Goal: Task Accomplishment & Management: Use online tool/utility

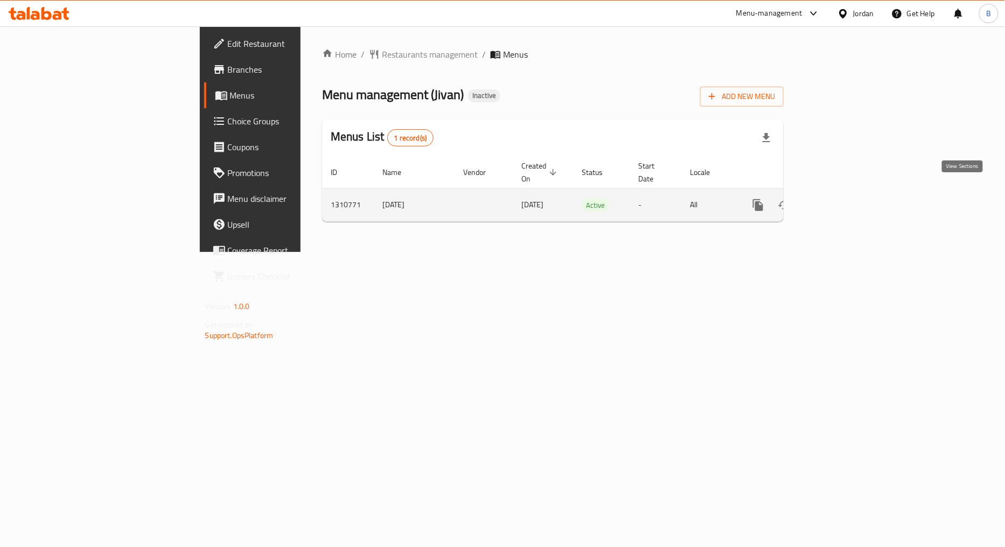
click at [849, 194] on link "enhanced table" at bounding box center [836, 205] width 26 height 26
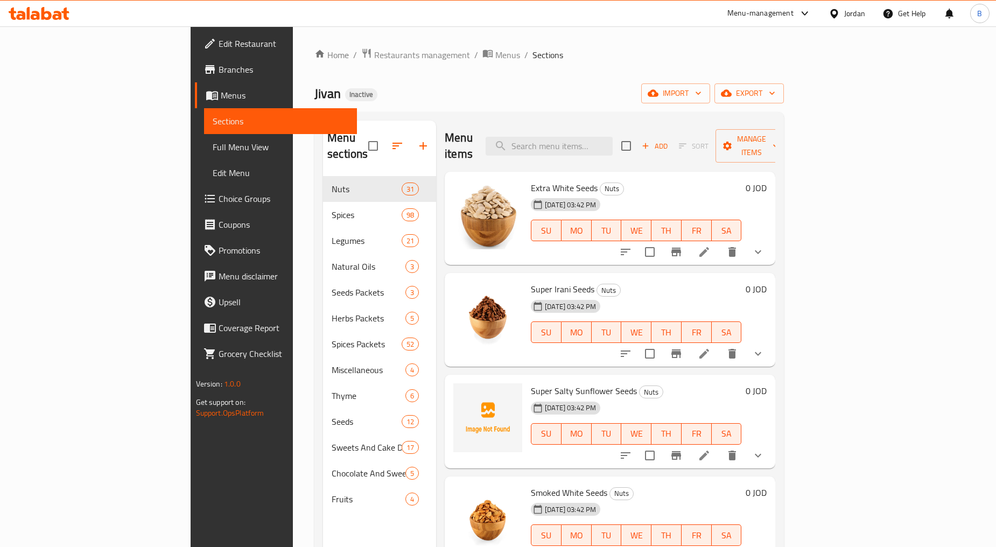
click at [213, 148] on span "Full Menu View" at bounding box center [281, 147] width 136 height 13
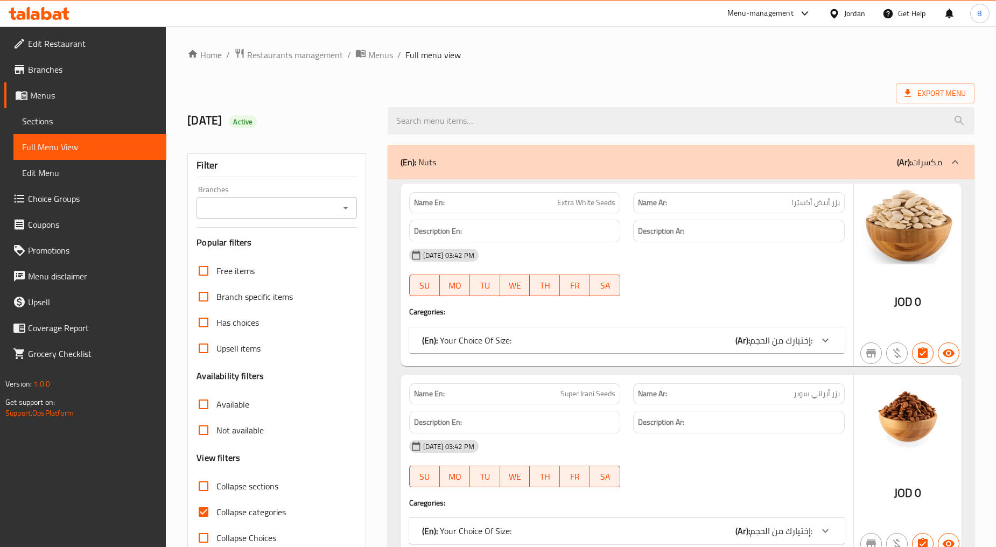
click at [348, 211] on icon "Open" at bounding box center [345, 207] width 13 height 13
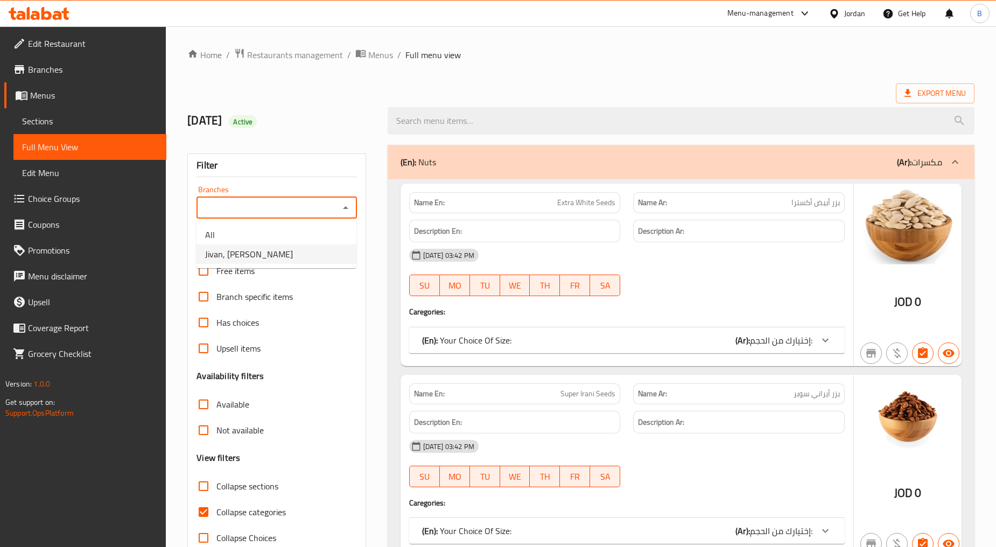
click at [314, 254] on li "Jivan, [PERSON_NAME]" at bounding box center [277, 253] width 160 height 19
type input "Jivan, [PERSON_NAME]"
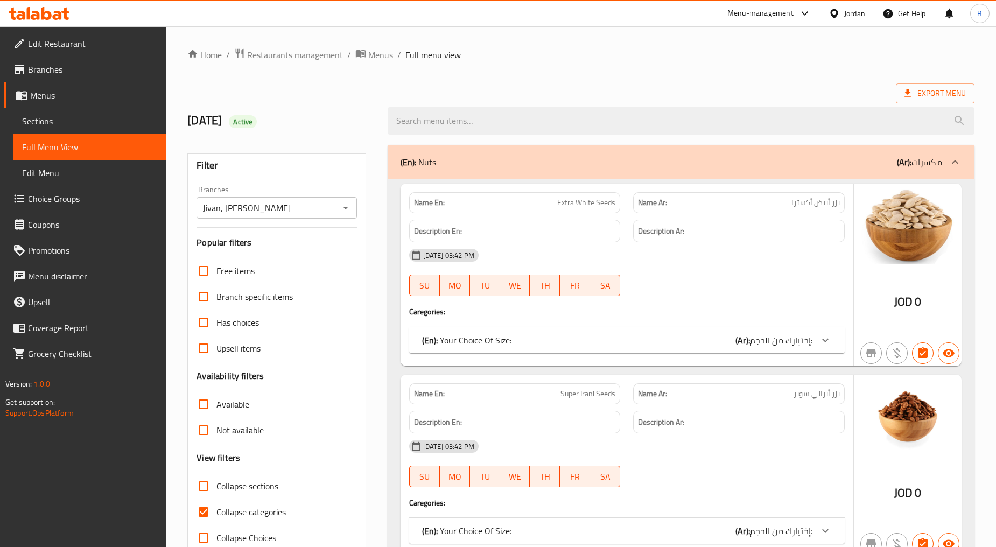
click at [730, 165] on div "(En): Nuts (Ar): مكسرات" at bounding box center [672, 162] width 542 height 13
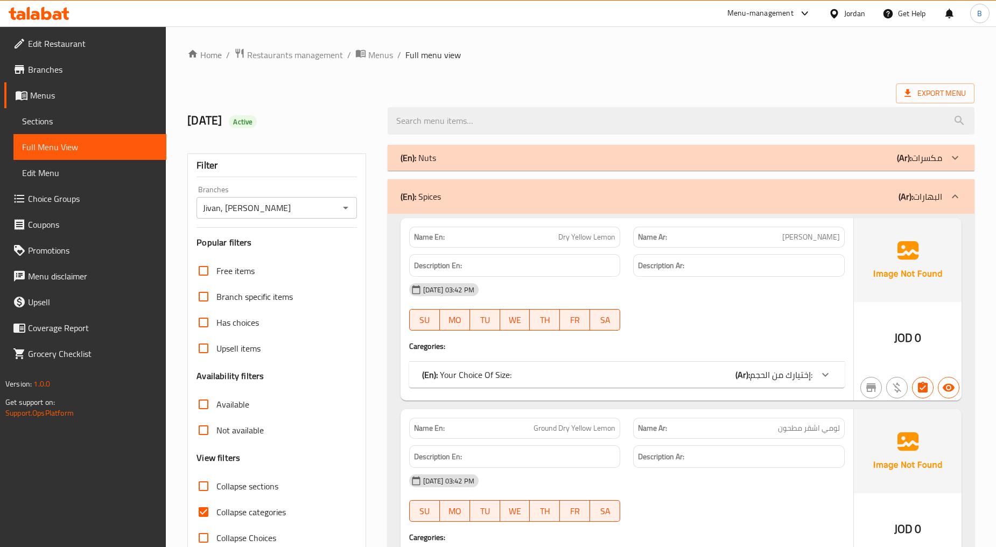
click at [569, 190] on div "(En): Spices (Ar): البهارات" at bounding box center [672, 196] width 542 height 13
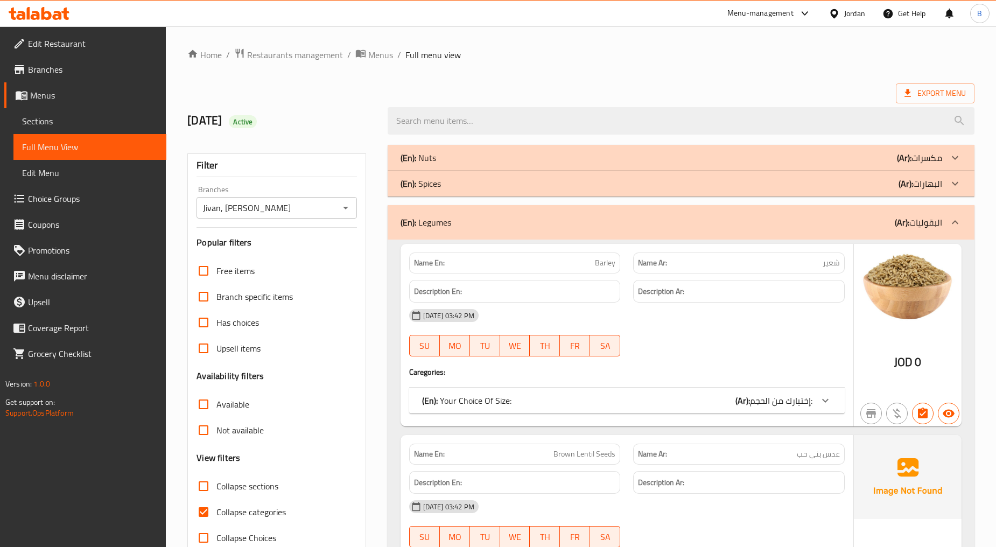
click at [472, 232] on div "(En): Legumes (Ar): البقوليات" at bounding box center [681, 222] width 587 height 34
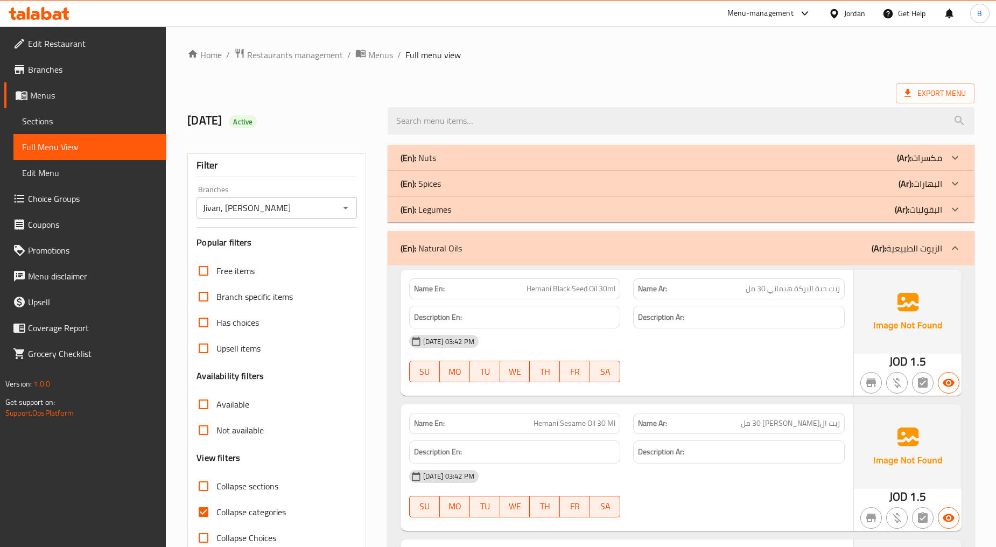
click at [465, 249] on div "(En): Natural Oils (Ar): الزيوت الطبيعية" at bounding box center [672, 248] width 542 height 13
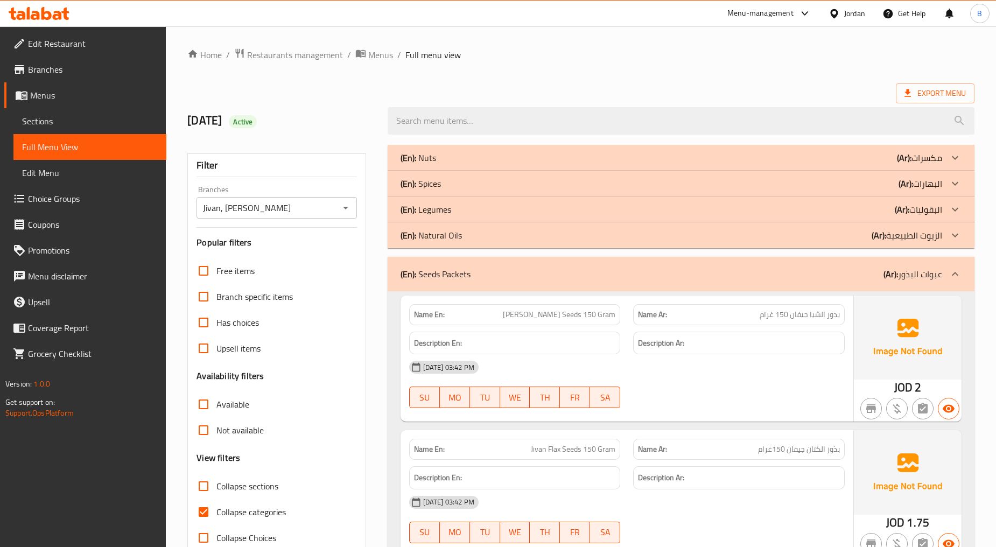
click at [461, 270] on p "(En): Seeds Packets" at bounding box center [436, 274] width 70 height 13
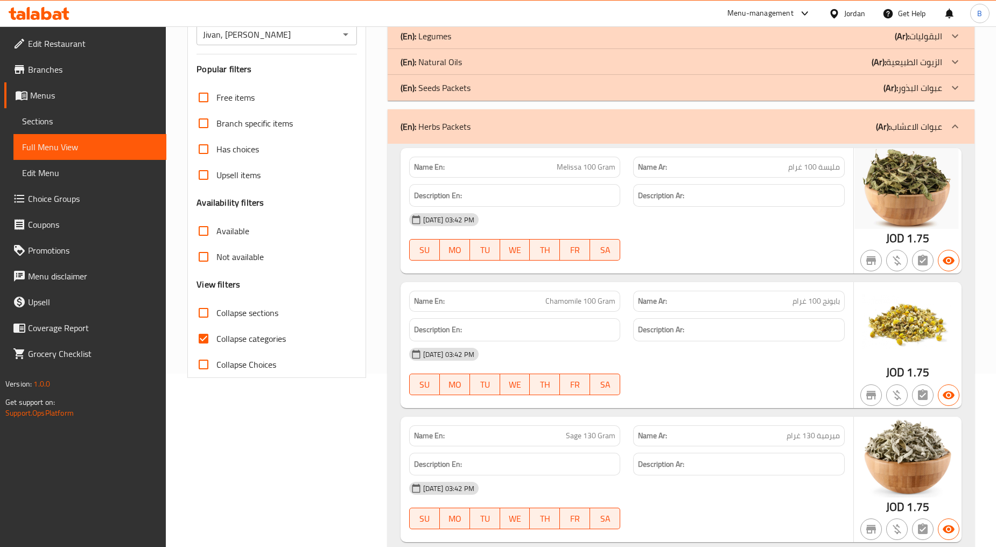
scroll to position [179, 0]
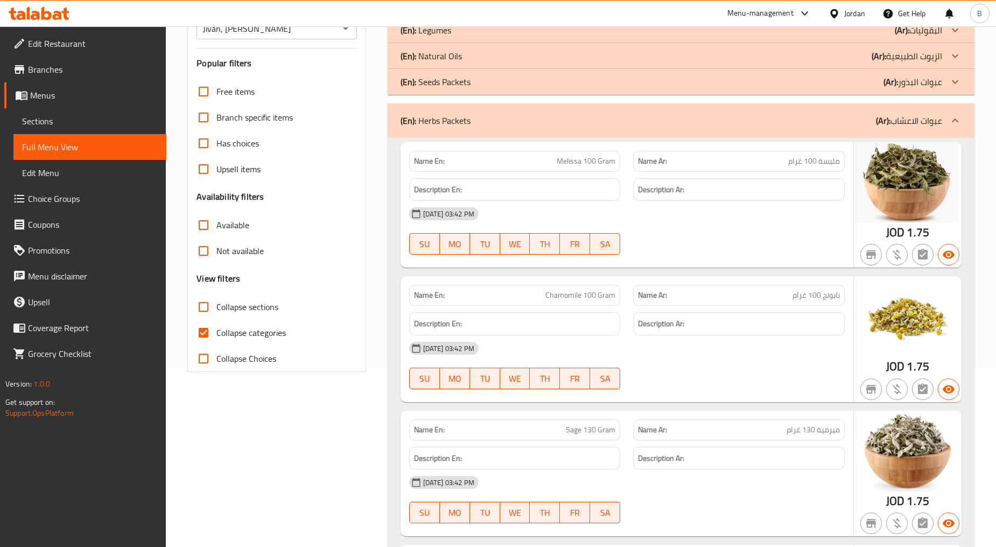
click at [204, 334] on input "Collapse categories" at bounding box center [204, 333] width 26 height 26
checkbox input "false"
click at [476, 118] on div "(En): Herbs Packets (Ar): عبوات الاعشاب" at bounding box center [672, 120] width 542 height 13
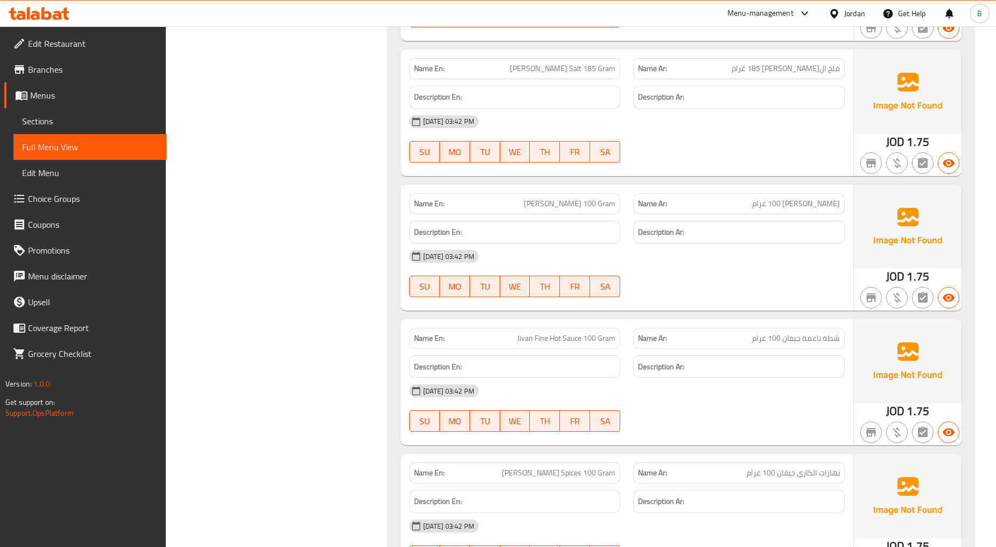
scroll to position [1974, 0]
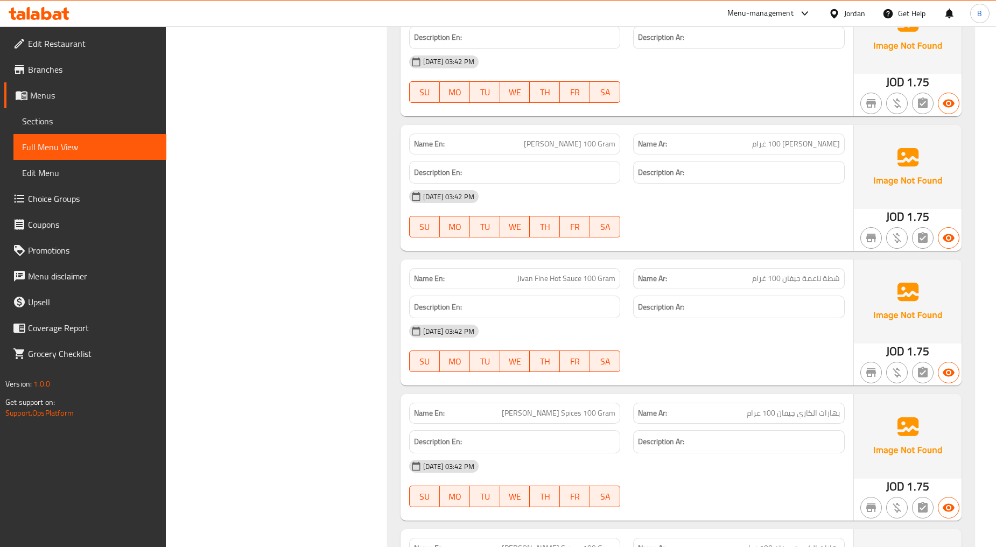
click at [548, 278] on span "Jivan Fine Hot Sauce 100 Gram" at bounding box center [566, 278] width 98 height 11
click at [714, 303] on h6 "Description Ar:" at bounding box center [739, 306] width 202 height 13
click at [809, 278] on span "شطة ناعمة جيفان 100 غرام" at bounding box center [796, 278] width 88 height 11
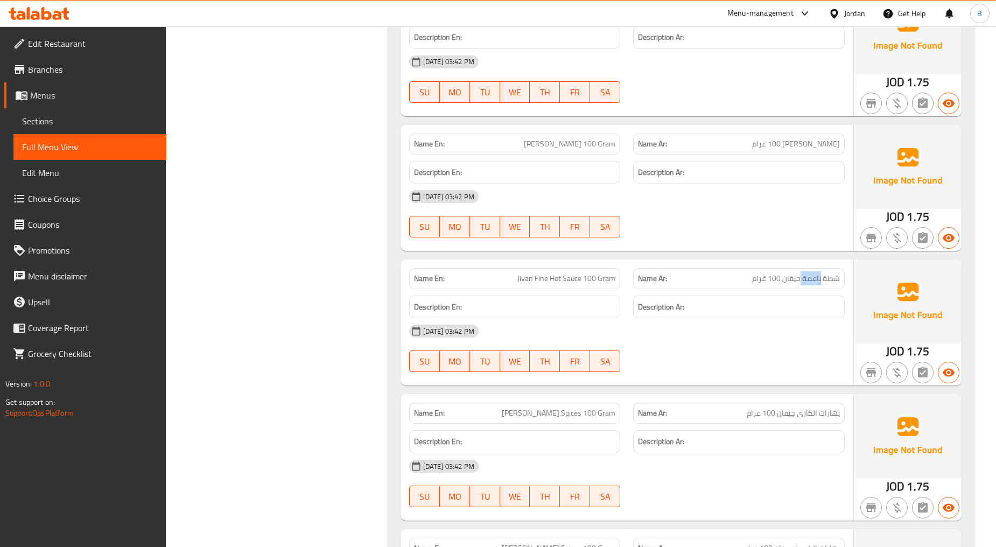
click at [809, 278] on span "شطة ناعمة جيفان 100 غرام" at bounding box center [796, 278] width 88 height 11
click at [807, 279] on span "شطة ناعمة جيفان 100 غرام" at bounding box center [796, 278] width 88 height 11
drag, startPoint x: 803, startPoint y: 279, endPoint x: 844, endPoint y: 275, distance: 41.7
click at [844, 275] on div "Name Ar: شطة ناعمة جيفان 100 غرام" at bounding box center [739, 278] width 212 height 21
copy span "شطة ناعمة"
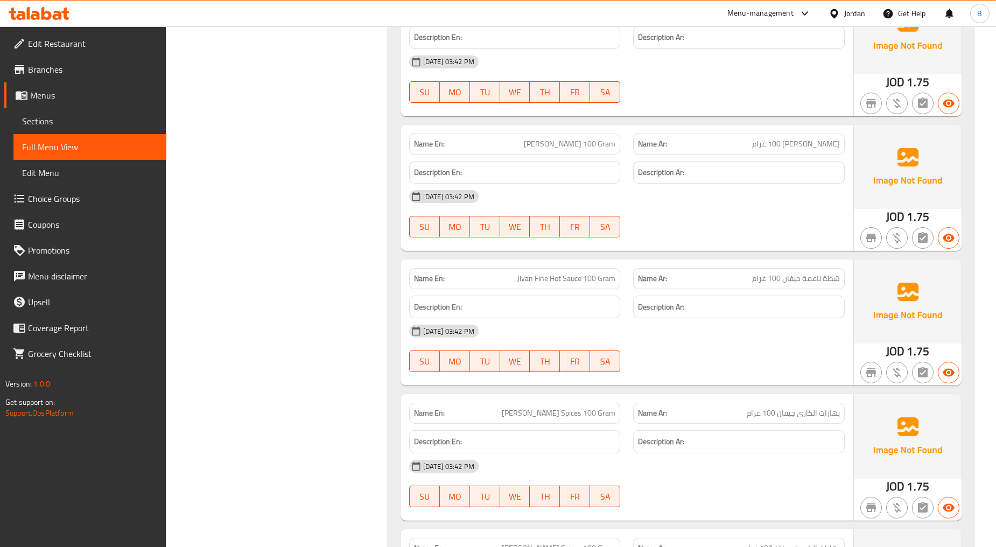
click at [606, 319] on div "[DATE] 03:42 PM" at bounding box center [627, 331] width 448 height 26
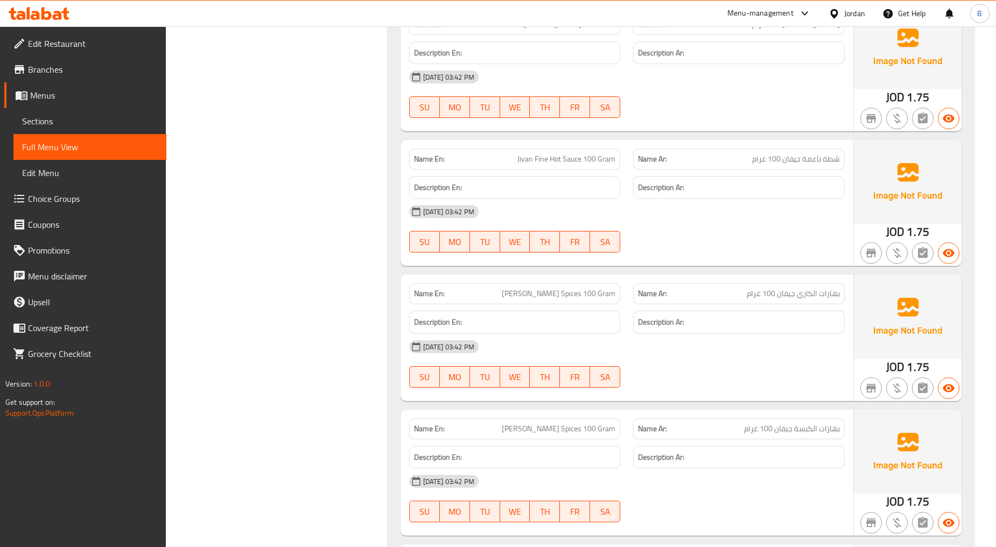
scroll to position [2154, 0]
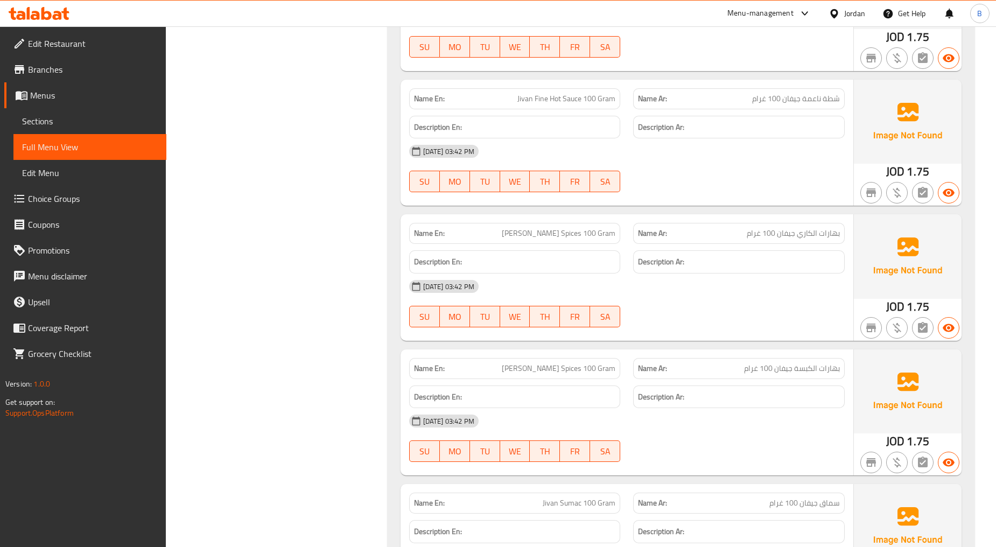
click at [541, 104] on span "Jivan Fine Hot Sauce 100 Gram" at bounding box center [566, 98] width 98 height 11
copy span "Jivan Fine Hot Sauce 100 Gram"
click at [760, 324] on div at bounding box center [739, 327] width 225 height 13
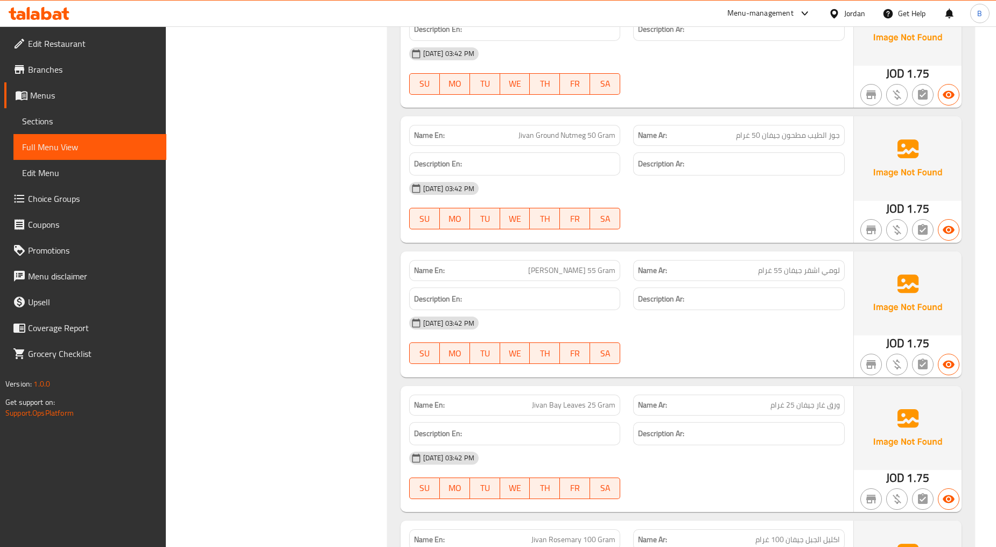
scroll to position [3888, 0]
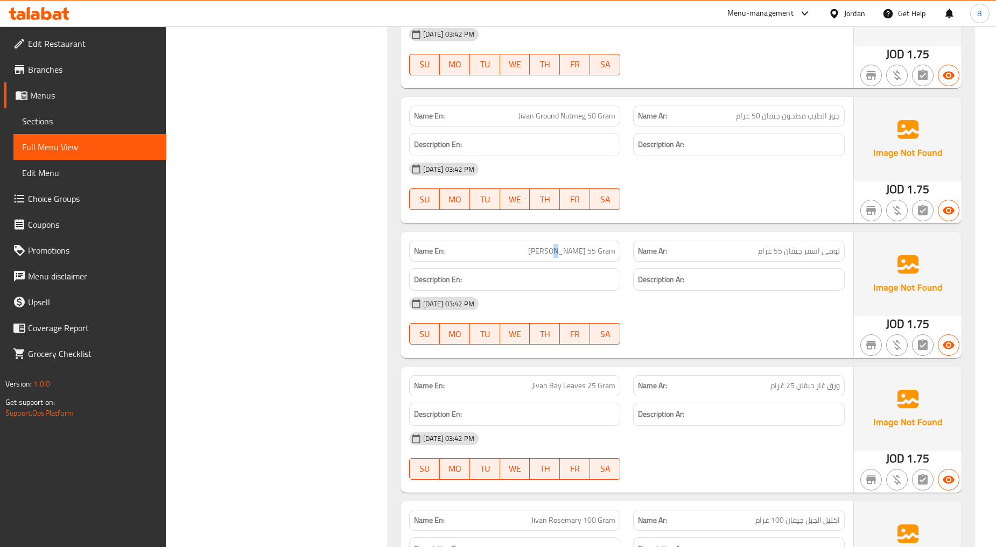
click at [545, 253] on span "[PERSON_NAME] 55 Gram" at bounding box center [571, 251] width 87 height 11
click at [549, 253] on span "[PERSON_NAME] 55 Gram" at bounding box center [571, 251] width 87 height 11
drag, startPoint x: 544, startPoint y: 253, endPoint x: 586, endPoint y: 251, distance: 42.0
click at [586, 251] on span "[PERSON_NAME] 55 Gram" at bounding box center [571, 251] width 87 height 11
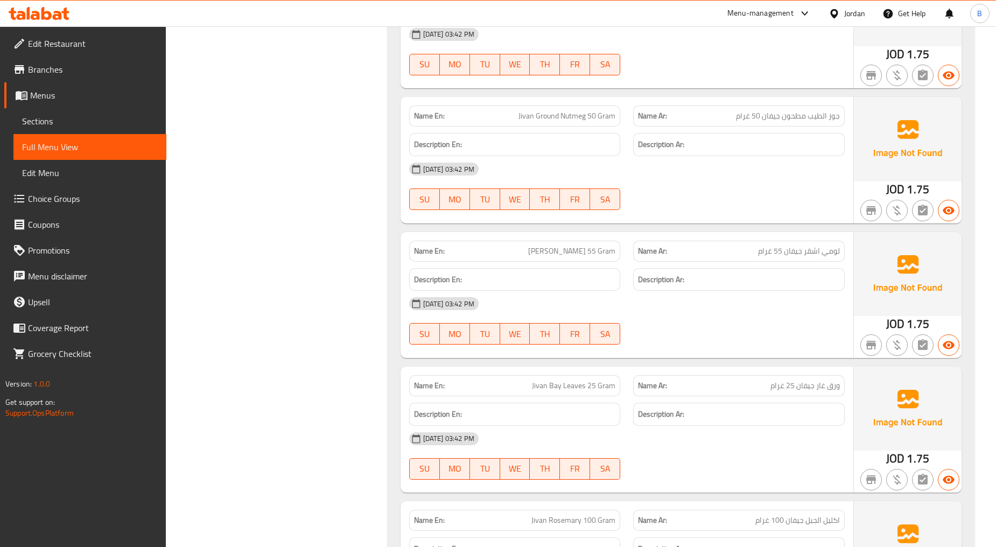
click at [593, 258] on div "Name En: [PERSON_NAME] 55 Gram" at bounding box center [515, 251] width 212 height 21
drag, startPoint x: 542, startPoint y: 254, endPoint x: 584, endPoint y: 251, distance: 42.1
click at [584, 251] on span "[PERSON_NAME] 55 Gram" at bounding box center [571, 251] width 87 height 11
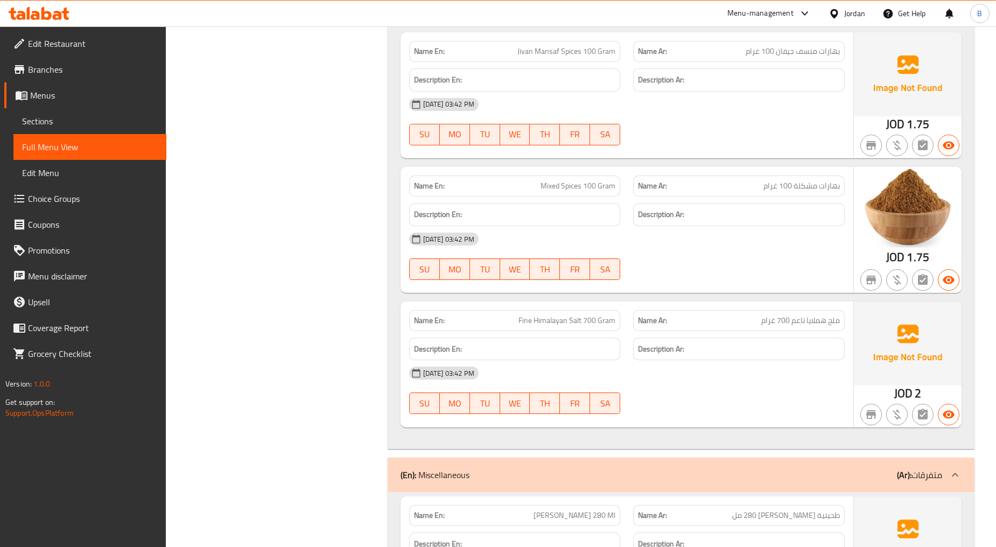
scroll to position [6939, 0]
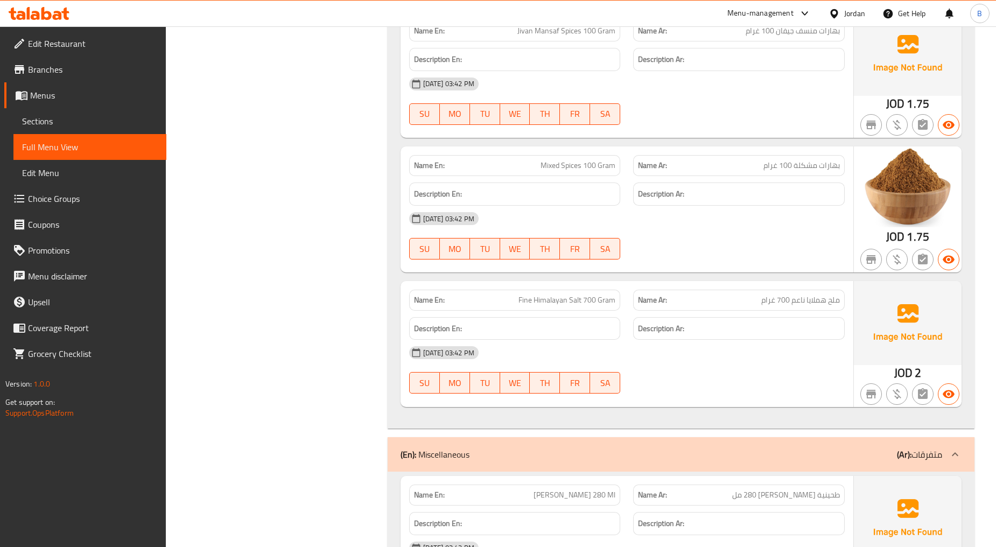
click at [747, 216] on div "[DATE] 03:42 PM" at bounding box center [627, 219] width 448 height 26
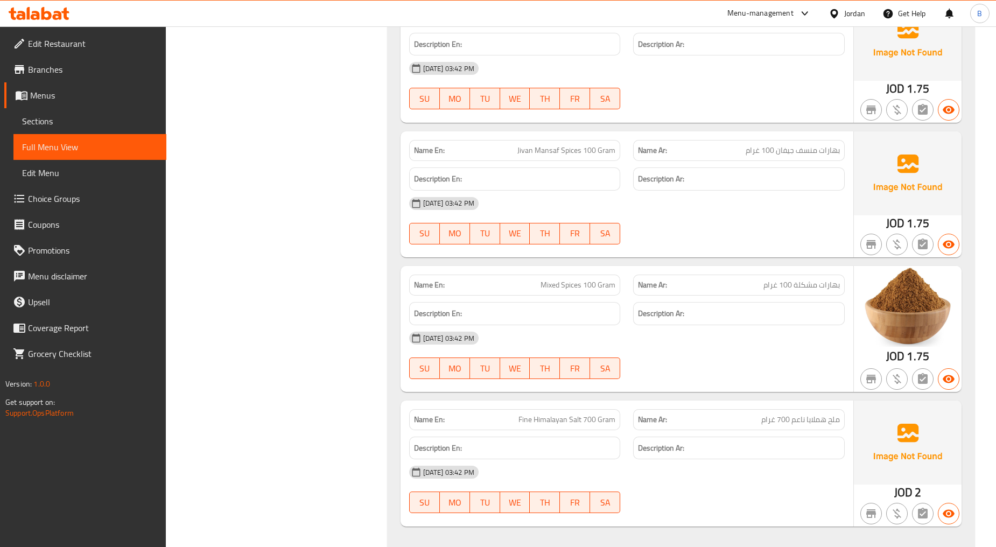
scroll to position [7178, 0]
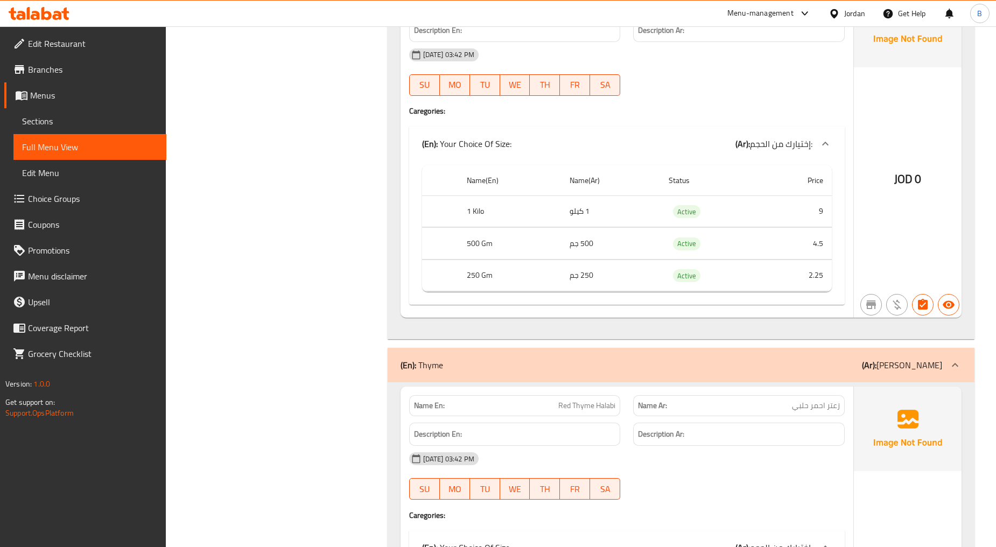
scroll to position [7956, 0]
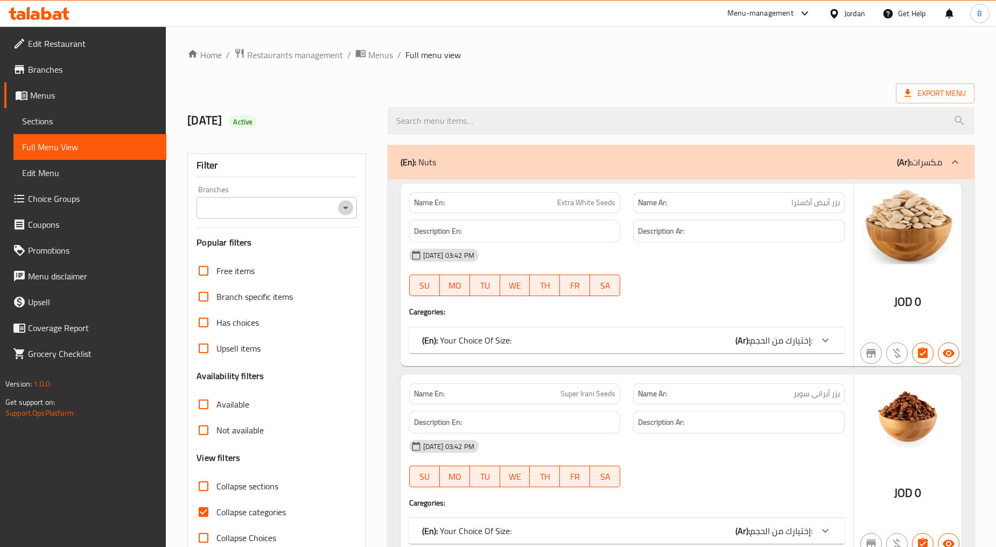
click at [347, 212] on icon "Open" at bounding box center [345, 207] width 13 height 13
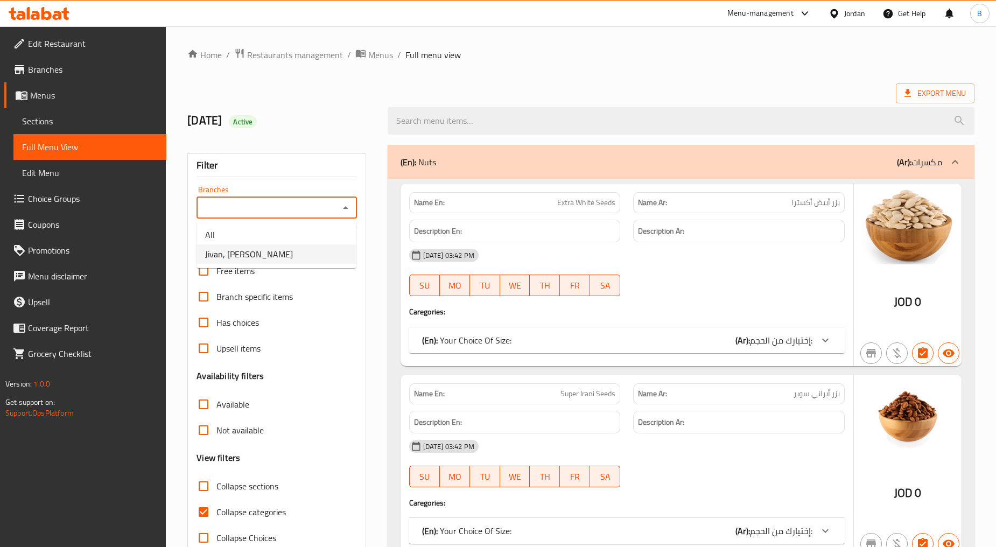
click at [311, 248] on li "Jivan, [PERSON_NAME]" at bounding box center [277, 253] width 160 height 19
type input "Jivan, [PERSON_NAME]"
click at [378, 56] on span "Menus" at bounding box center [380, 54] width 25 height 13
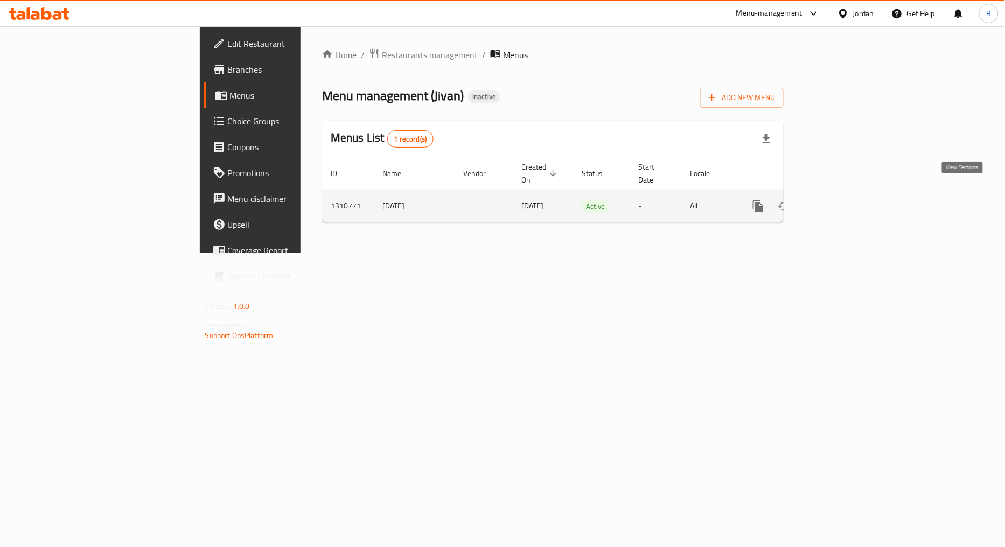
click at [842, 200] on icon "enhanced table" at bounding box center [835, 206] width 13 height 13
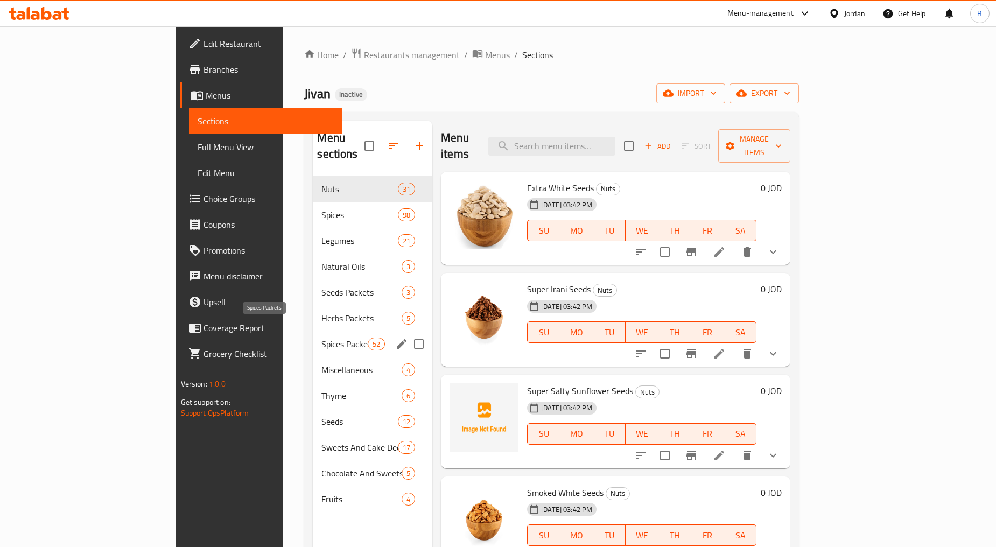
click at [321, 338] on span "Spices Packets" at bounding box center [344, 344] width 46 height 13
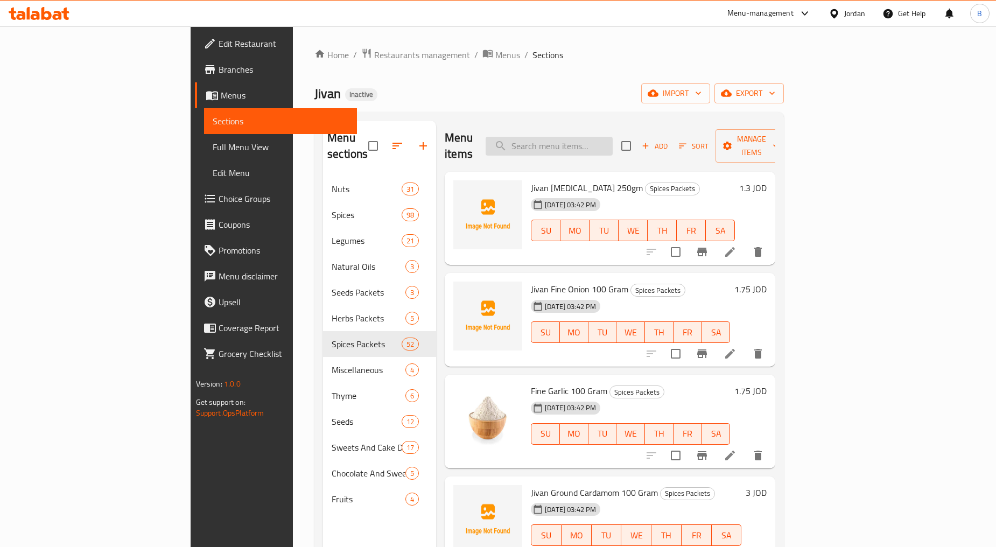
click at [576, 137] on input "search" at bounding box center [549, 146] width 127 height 19
paste input "Jivan Fine Hot Sauce 100 Gram"
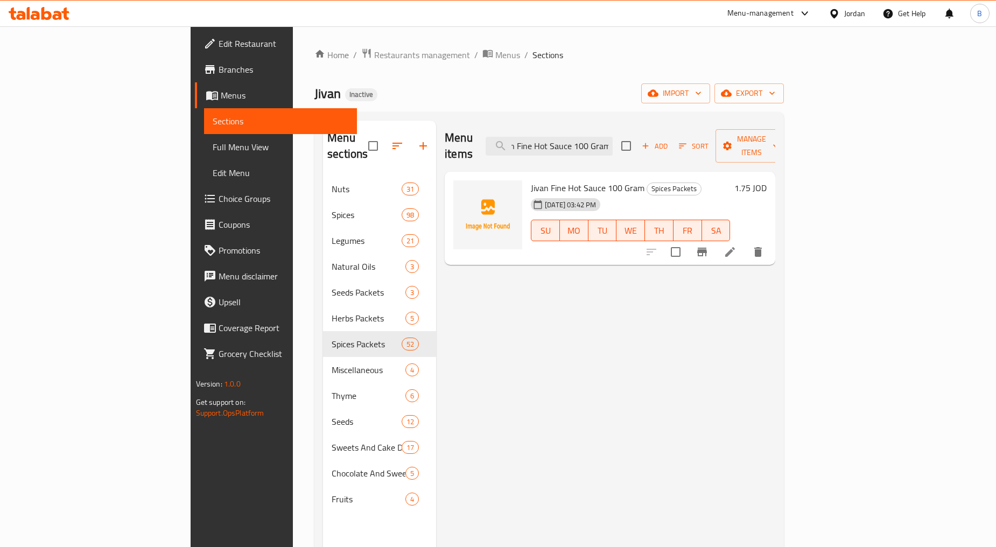
type input "Jivan Fine Hot Sauce 100 Gram"
click at [745, 243] on li at bounding box center [730, 251] width 30 height 19
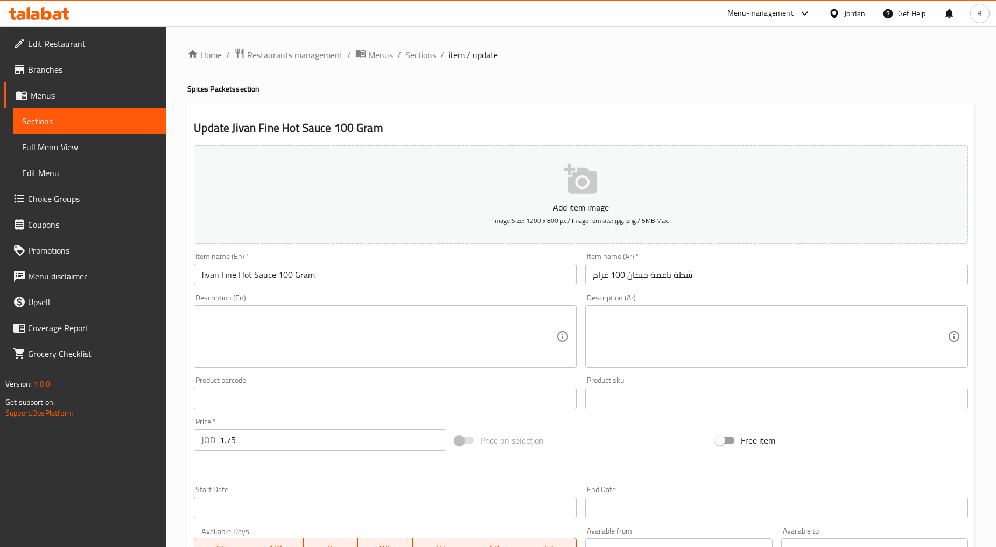
click at [233, 282] on input "Jivan Fine Hot Sauce 100 Gram" at bounding box center [385, 275] width 383 height 22
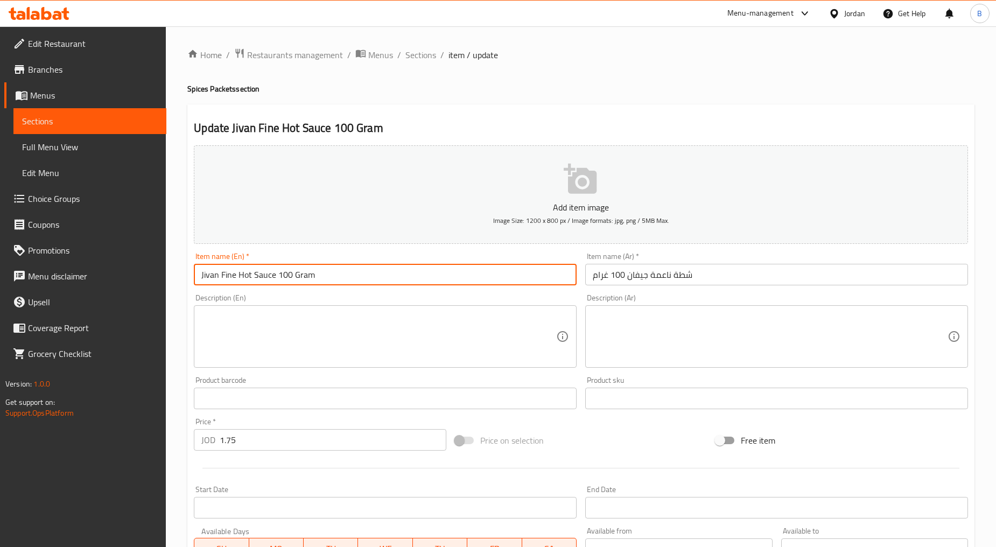
drag, startPoint x: 243, startPoint y: 275, endPoint x: 273, endPoint y: 272, distance: 29.7
click at [273, 272] on input "Jivan Fine Hot Sauce 100 Gram" at bounding box center [385, 275] width 383 height 22
paste input "Fine Chili"
click at [228, 274] on input "Jivan Fine Fine Chili 100 Gram" at bounding box center [385, 275] width 383 height 22
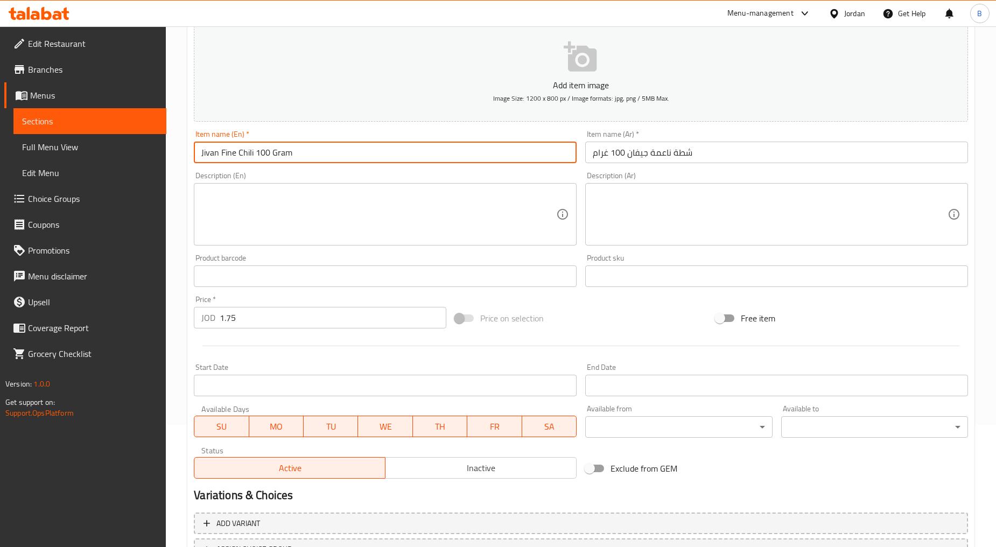
scroll to position [212, 0]
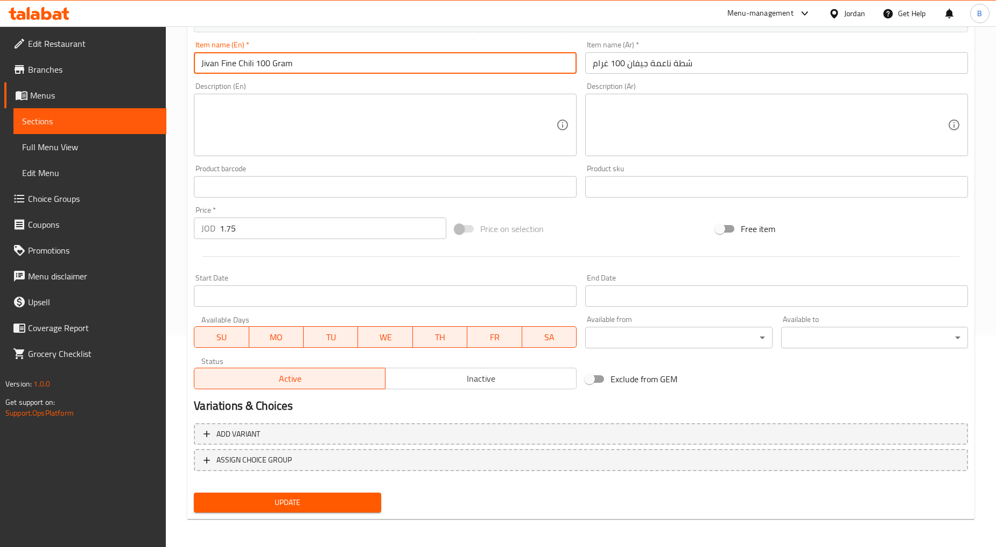
type input "Jivan Fine Chili 100 Gram"
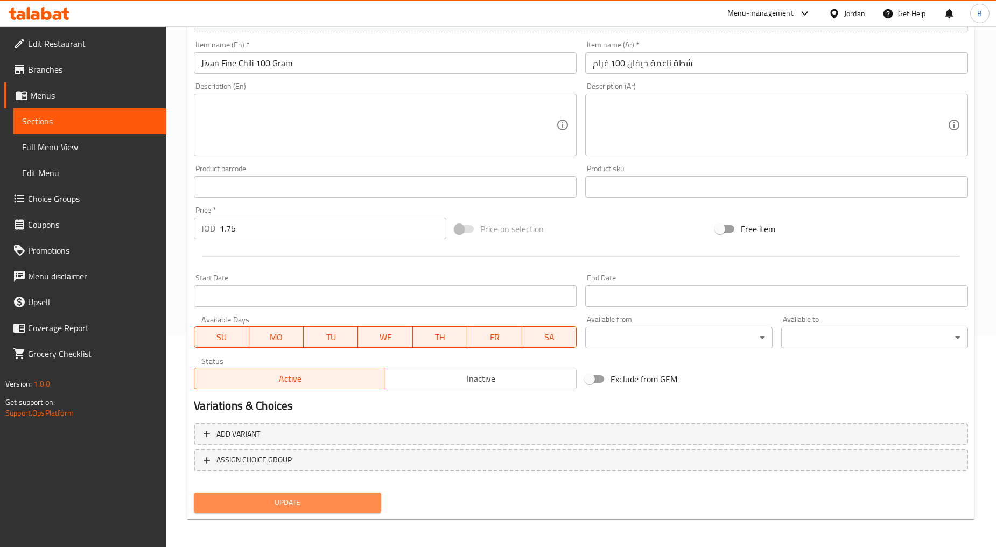
click at [339, 496] on span "Update" at bounding box center [287, 502] width 170 height 13
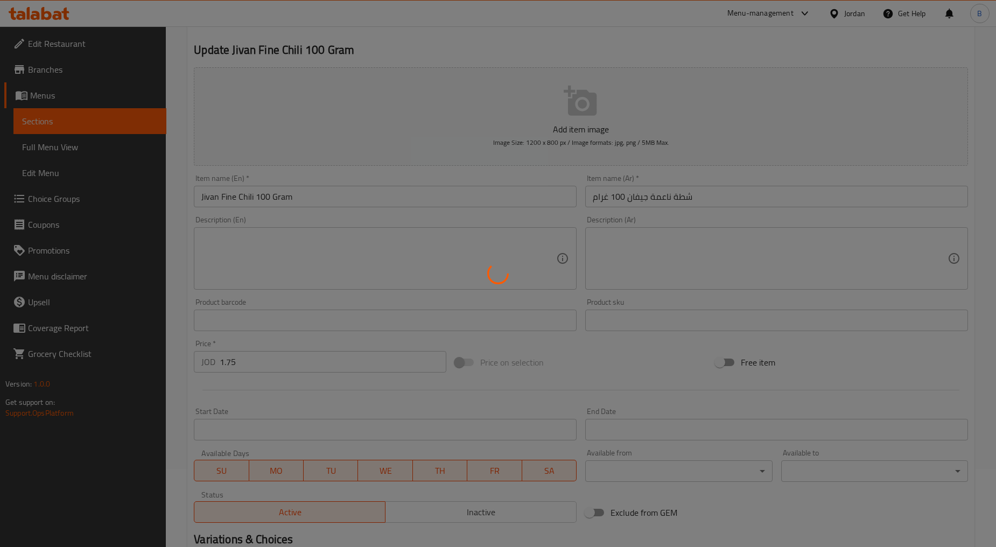
scroll to position [0, 0]
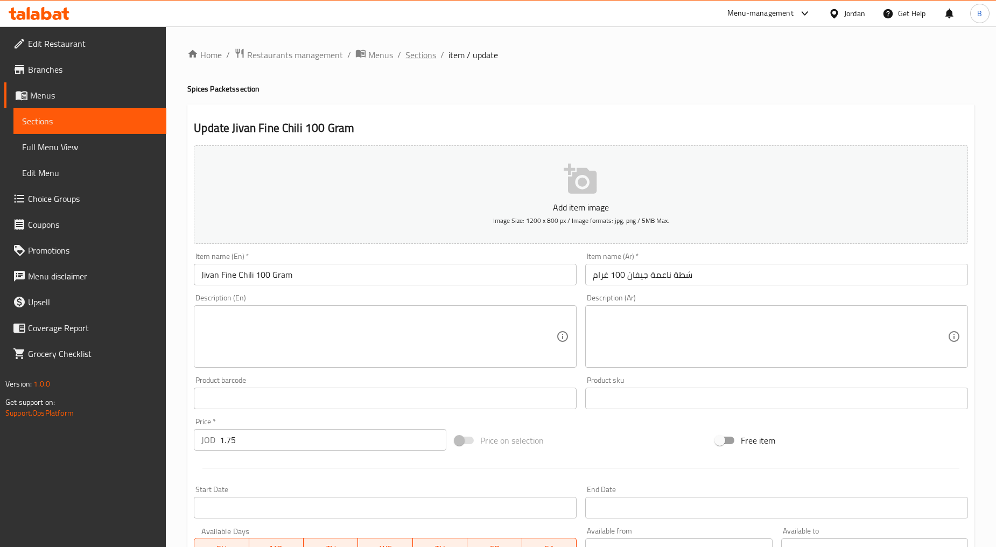
click at [412, 53] on span "Sections" at bounding box center [420, 54] width 31 height 13
